Goal: Find specific page/section: Find specific page/section

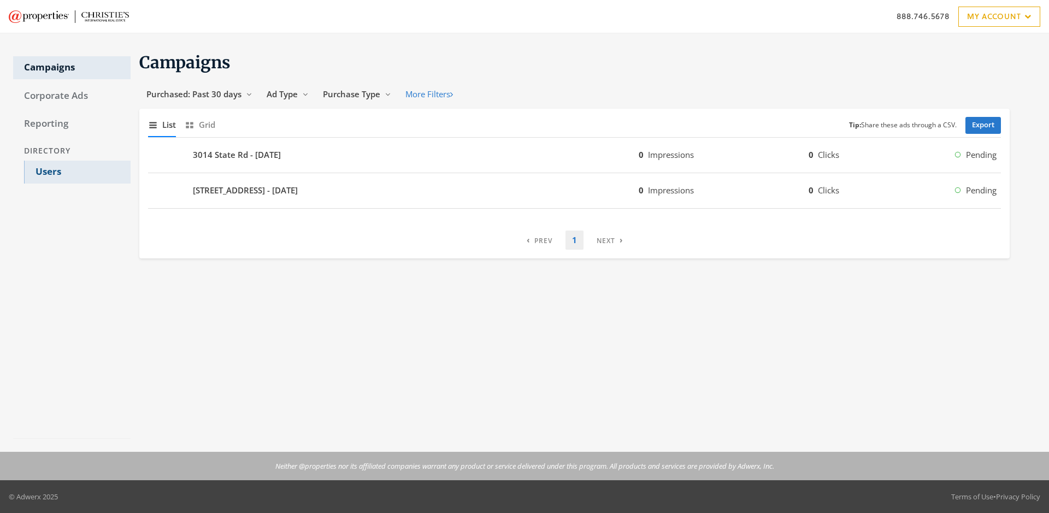
click at [77, 172] on link "Users" at bounding box center [77, 172] width 107 height 23
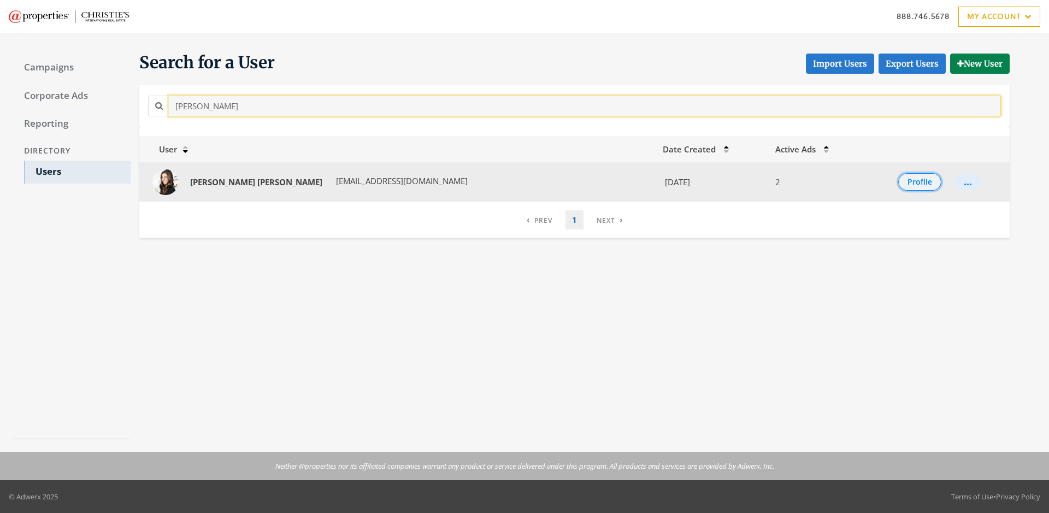
type input "[PERSON_NAME]"
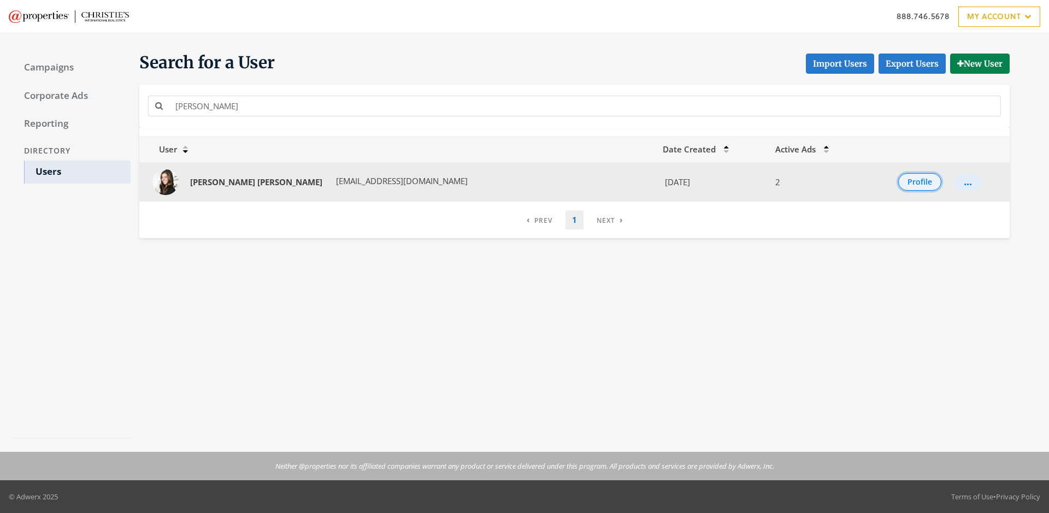
click at [908, 182] on button "Profile" at bounding box center [919, 181] width 43 height 17
